Goal: Check status: Check status

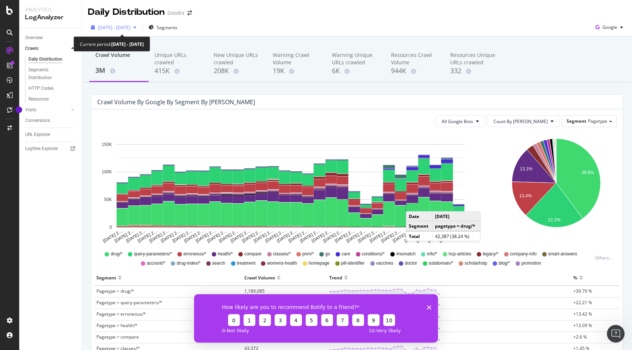
click at [113, 30] on div "[DATE] - [DATE]" at bounding box center [113, 27] width 51 height 11
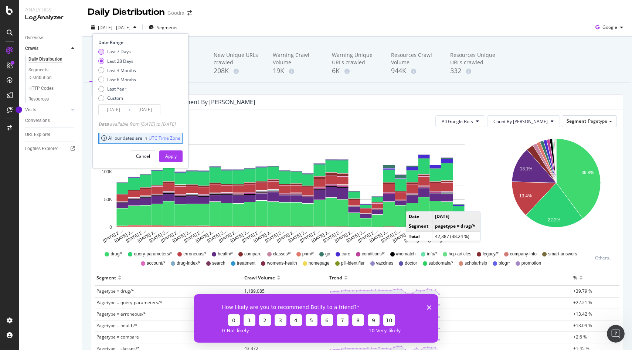
click at [122, 52] on div "Last 7 Days" at bounding box center [119, 51] width 24 height 6
click at [120, 60] on div "Last 28 Days" at bounding box center [120, 61] width 26 height 6
click at [119, 69] on div "Last 3 Months" at bounding box center [121, 70] width 29 height 6
type input "[DATE]"
click at [177, 160] on div "Apply" at bounding box center [170, 156] width 11 height 11
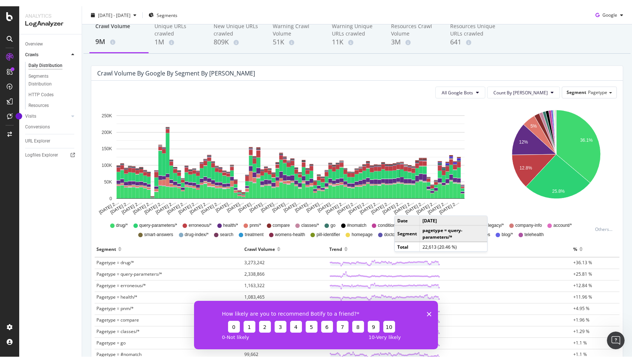
scroll to position [37, 0]
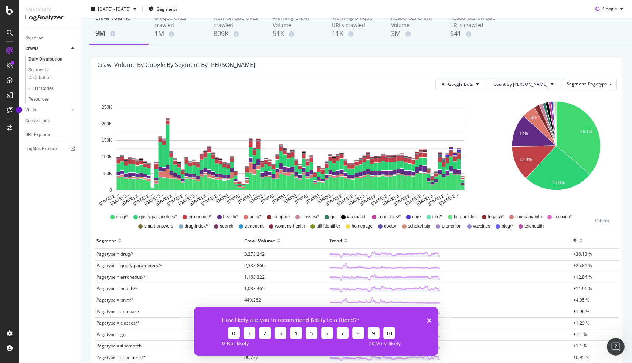
click at [431, 319] on div "How likely are you to recommend Botify to a friend? 0 1 2 3 4 5 6 7 8 9 10 0 - …" at bounding box center [316, 330] width 244 height 48
click at [429, 319] on polygon "Close survey" at bounding box center [429, 320] width 4 height 4
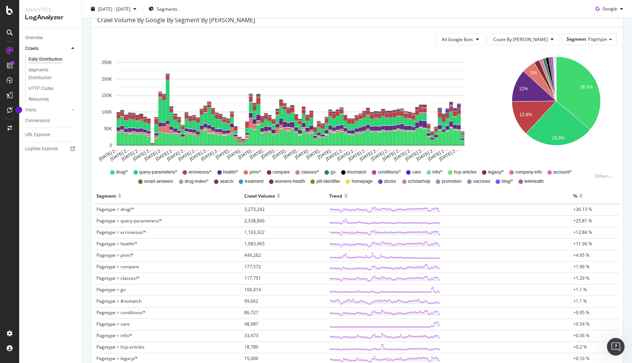
scroll to position [89, 0]
